Goal: Use online tool/utility: Utilize a website feature to perform a specific function

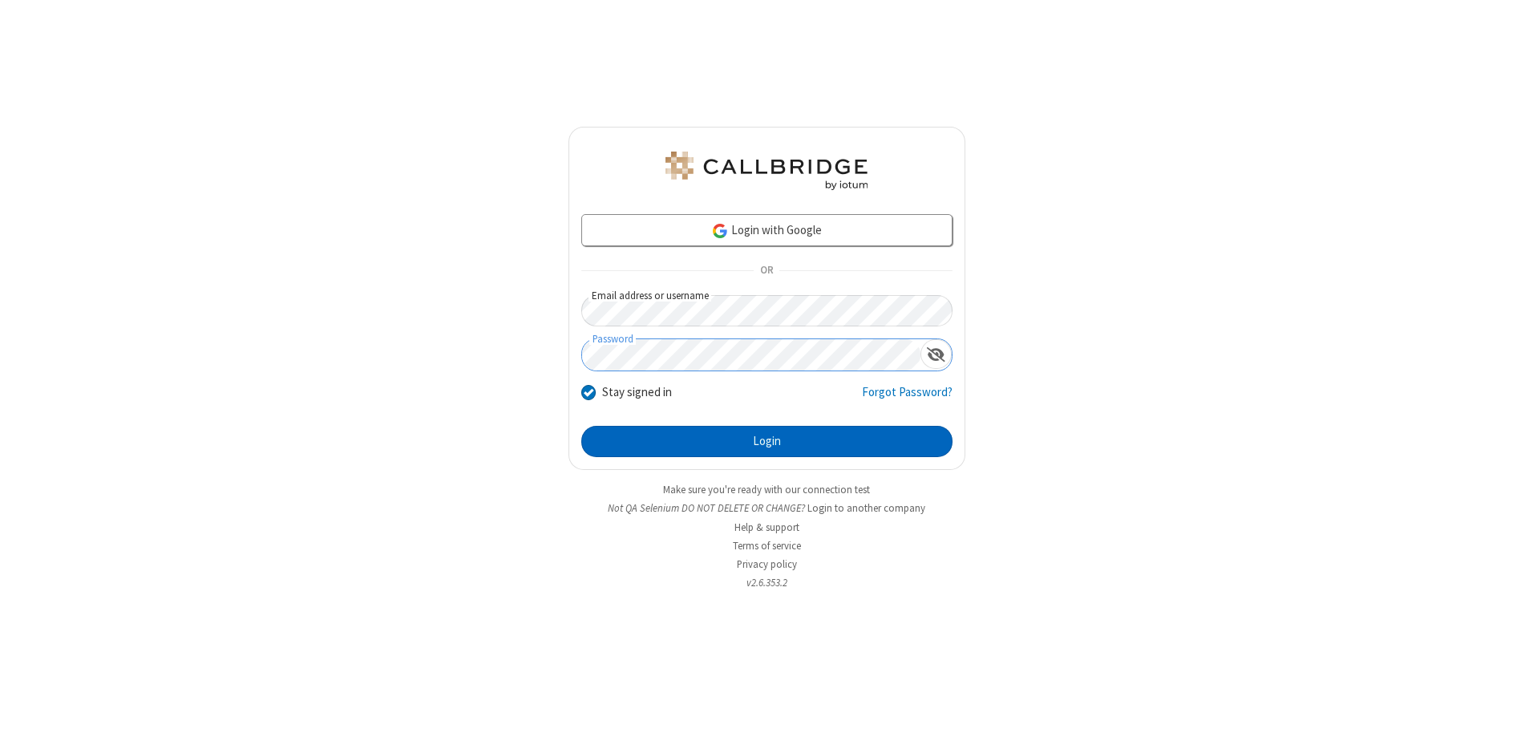
click at [767, 441] on button "Login" at bounding box center [766, 442] width 371 height 32
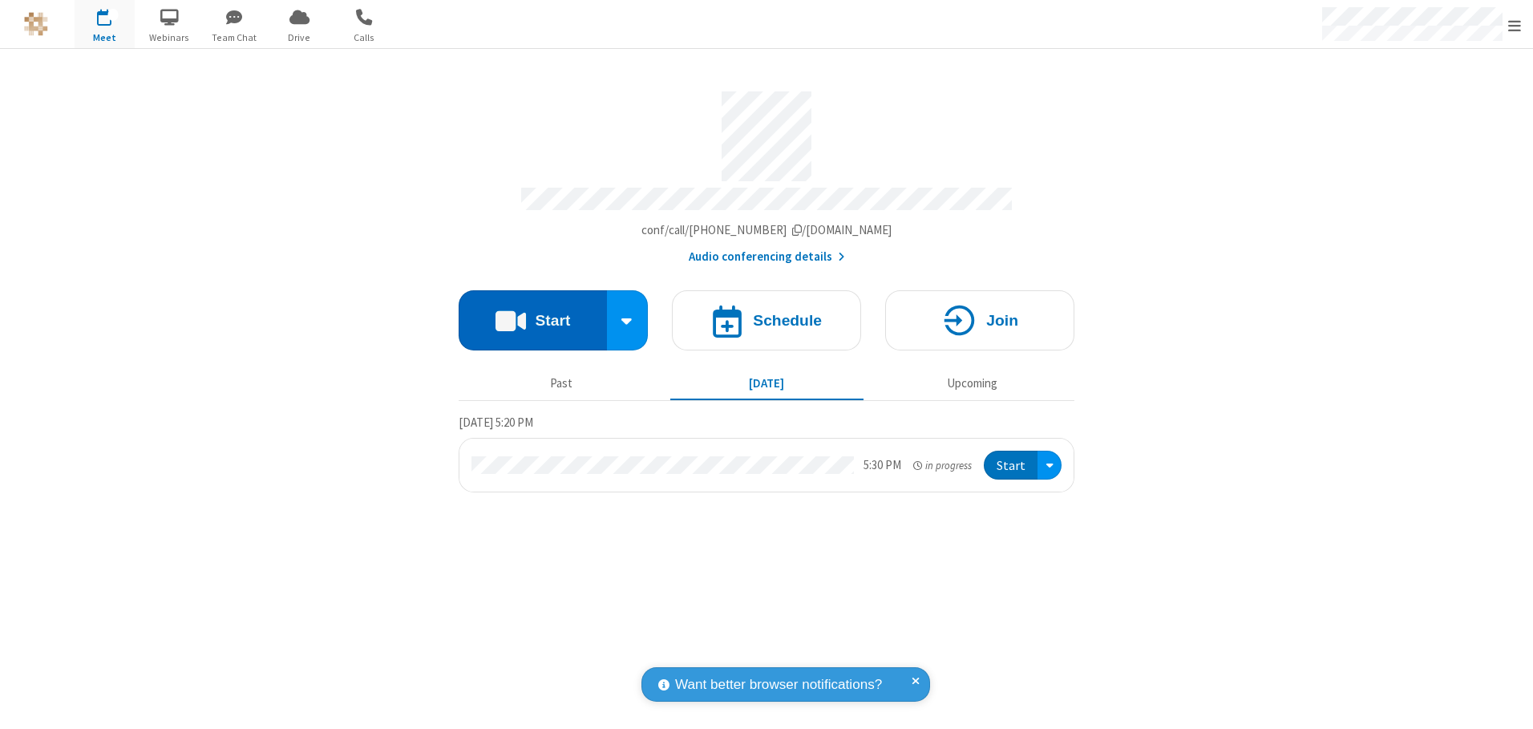
click at [532, 314] on button "Start" at bounding box center [533, 320] width 148 height 60
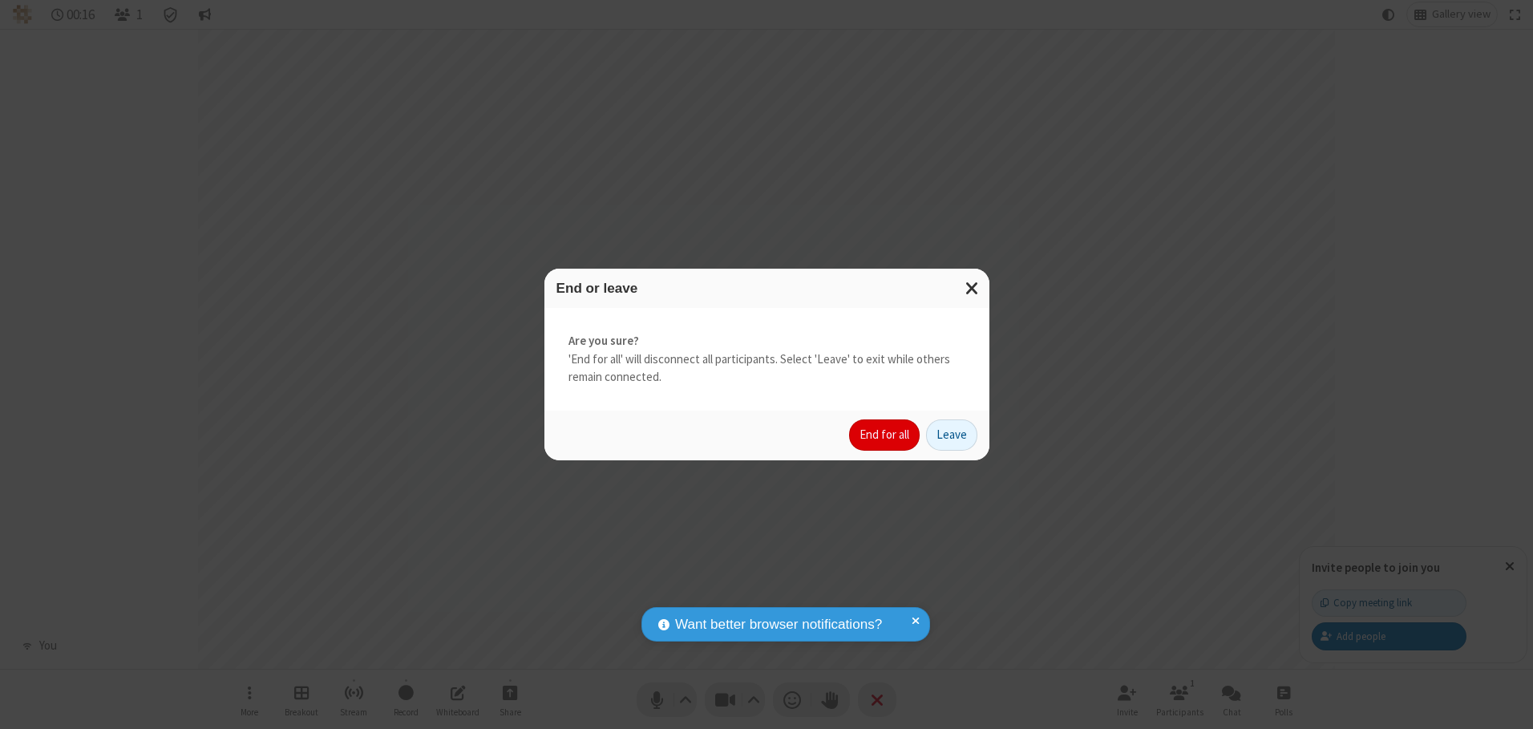
click at [885, 435] on button "End for all" at bounding box center [884, 435] width 71 height 32
